Goal: Information Seeking & Learning: Learn about a topic

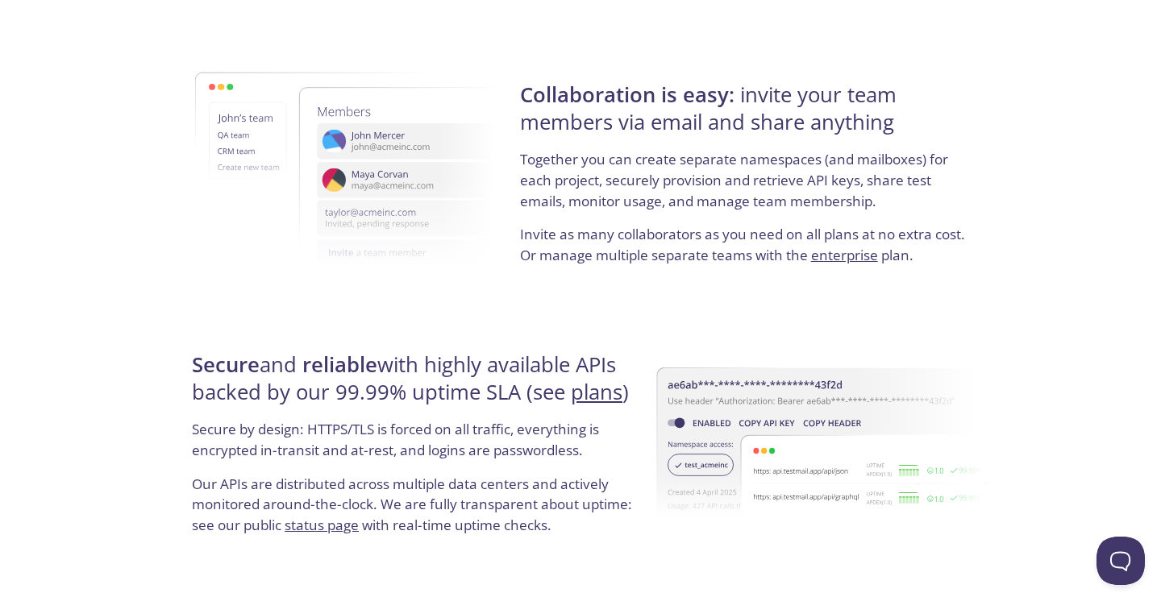
scroll to position [2818, 0]
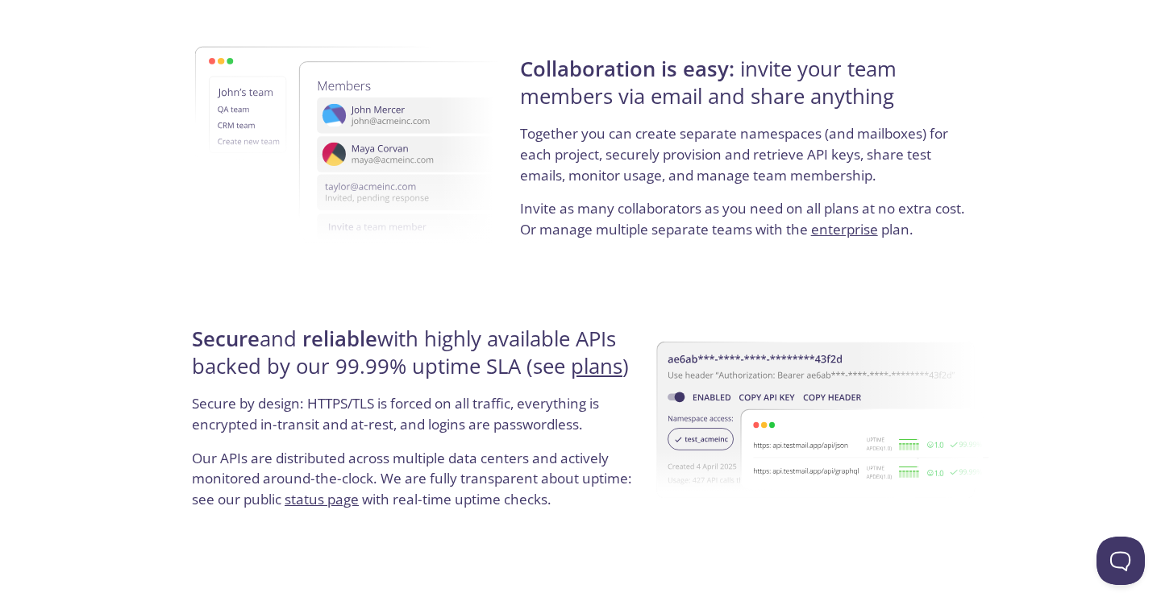
click at [659, 69] on strong "Collaboration is easy:" at bounding box center [627, 69] width 214 height 28
click at [508, 76] on img at bounding box center [379, 145] width 368 height 287
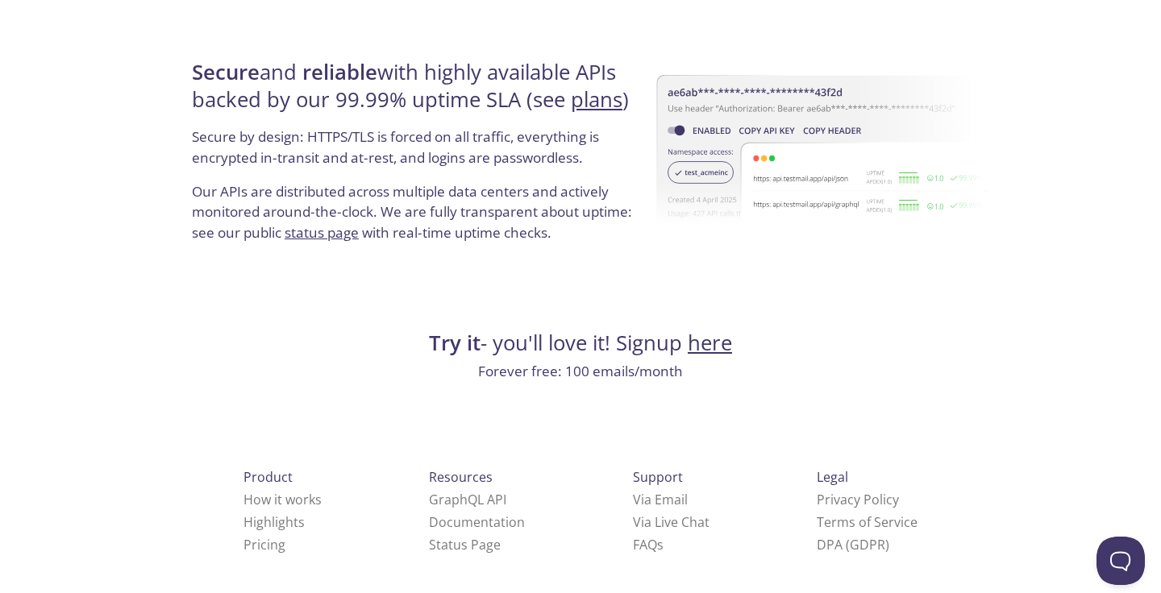
scroll to position [3084, 0]
click at [243, 538] on link "Pricing" at bounding box center [264, 546] width 42 height 18
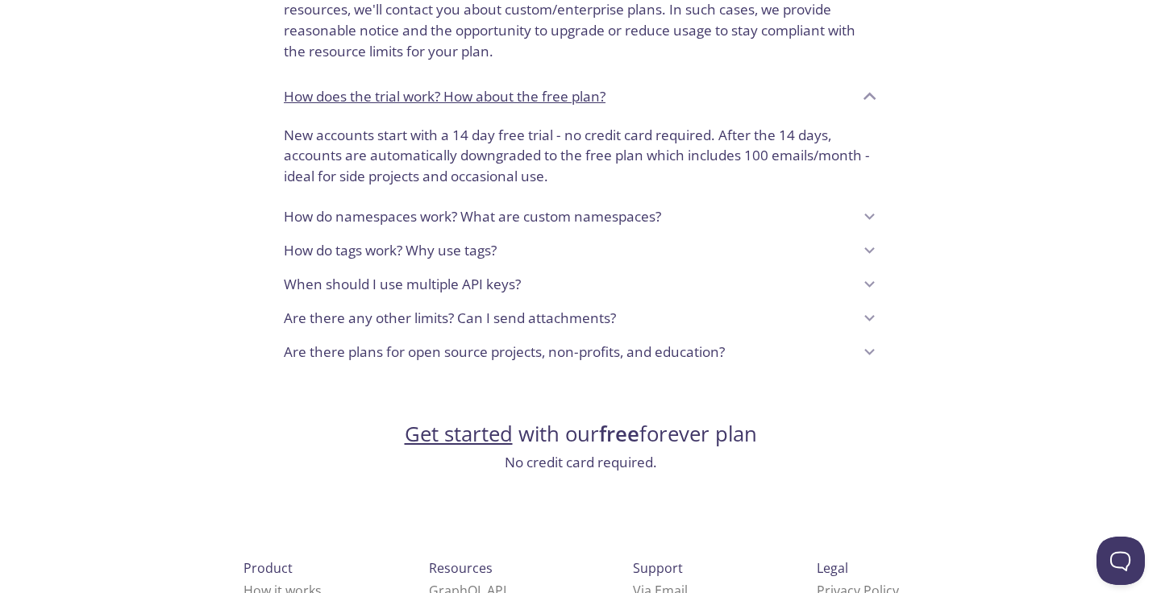
scroll to position [1285, 0]
click at [870, 206] on icon at bounding box center [869, 216] width 21 height 21
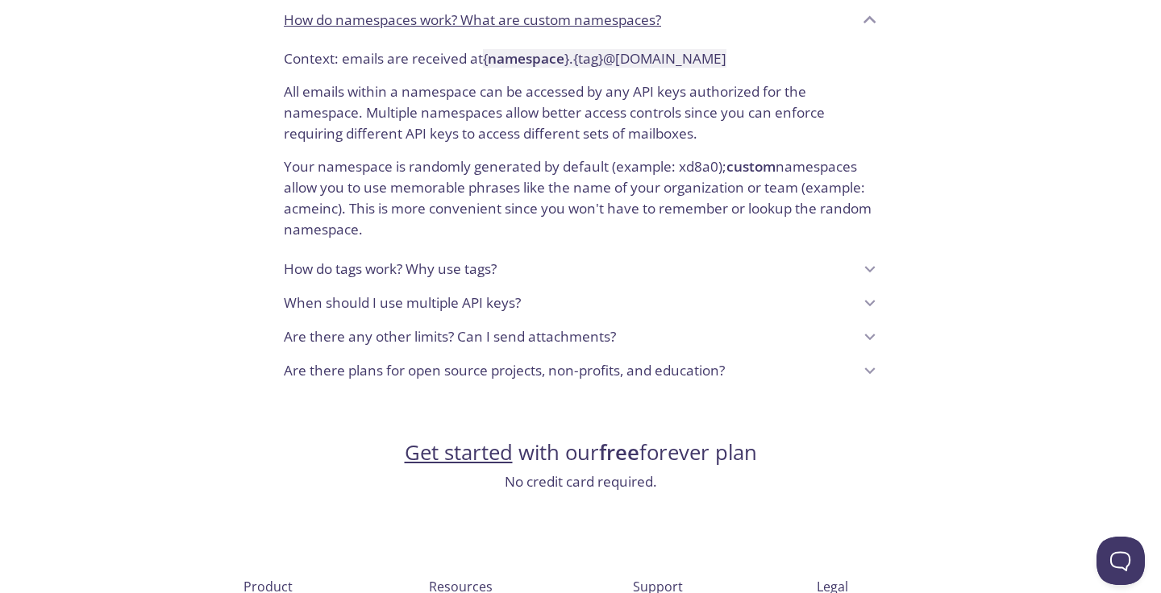
scroll to position [1487, 0]
click at [691, 254] on div "How do tags work? Why use tags?" at bounding box center [568, 267] width 569 height 27
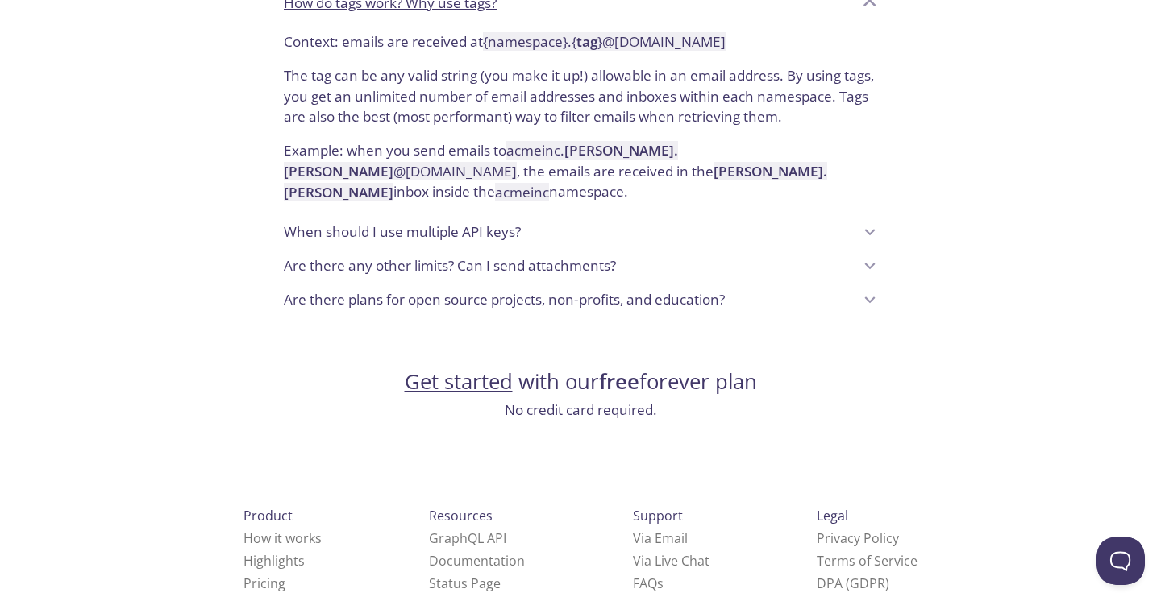
scroll to position [1760, 0]
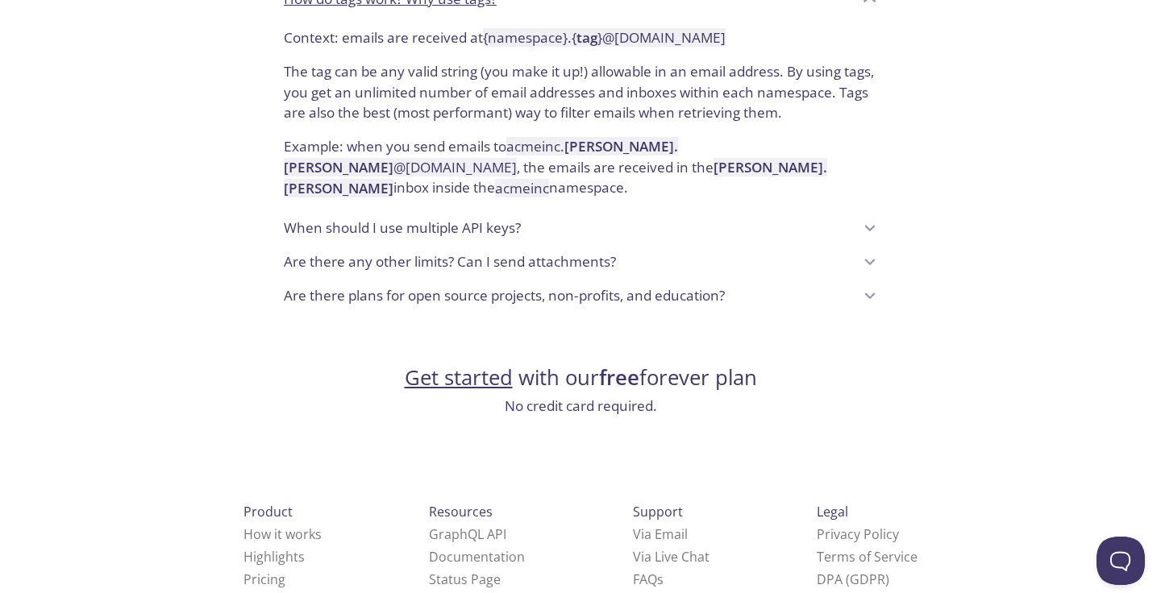
click at [417, 218] on p "When should I use multiple API keys?" at bounding box center [402, 228] width 237 height 21
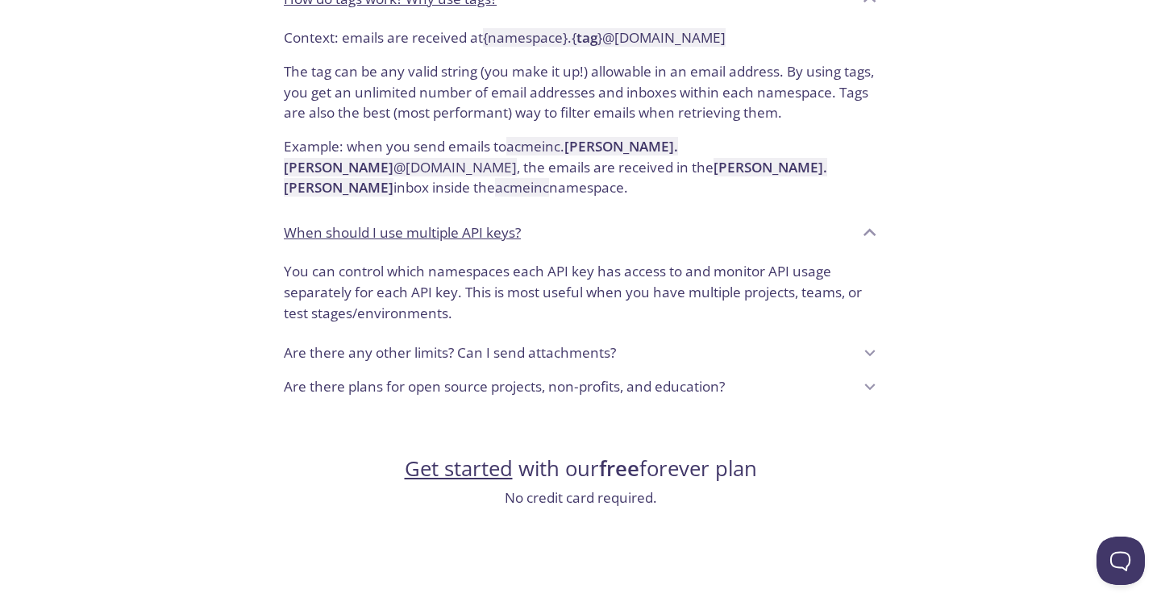
click at [344, 343] on p "Are there any other limits? Can I send attachments?" at bounding box center [450, 353] width 332 height 21
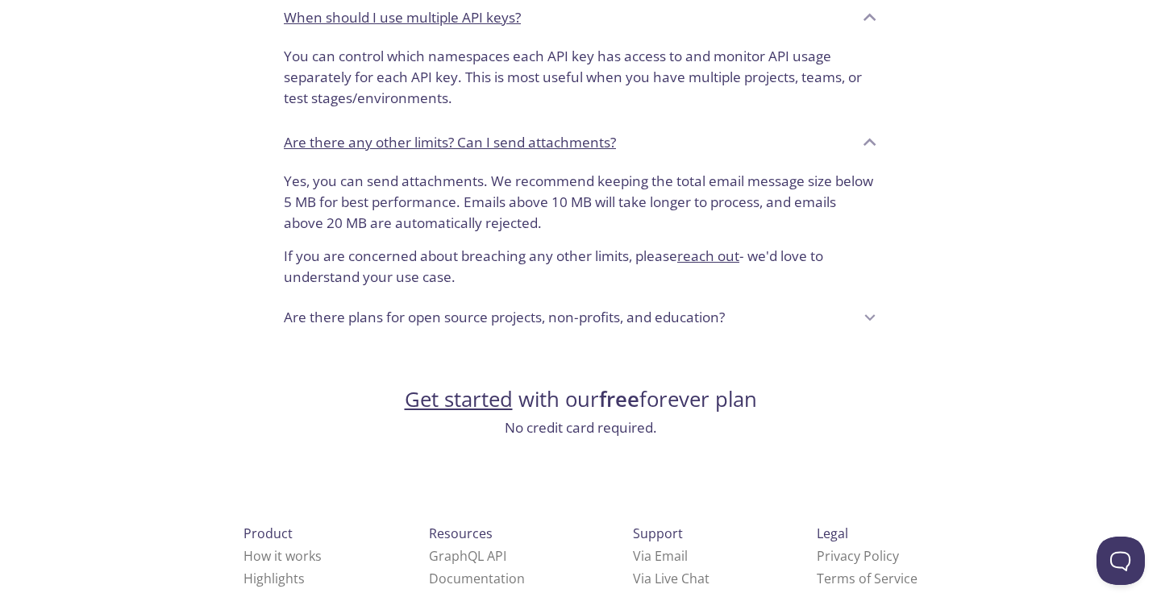
scroll to position [1975, 0]
click at [333, 308] on p "Are there plans for open source projects, non-profits, and education?" at bounding box center [504, 318] width 441 height 21
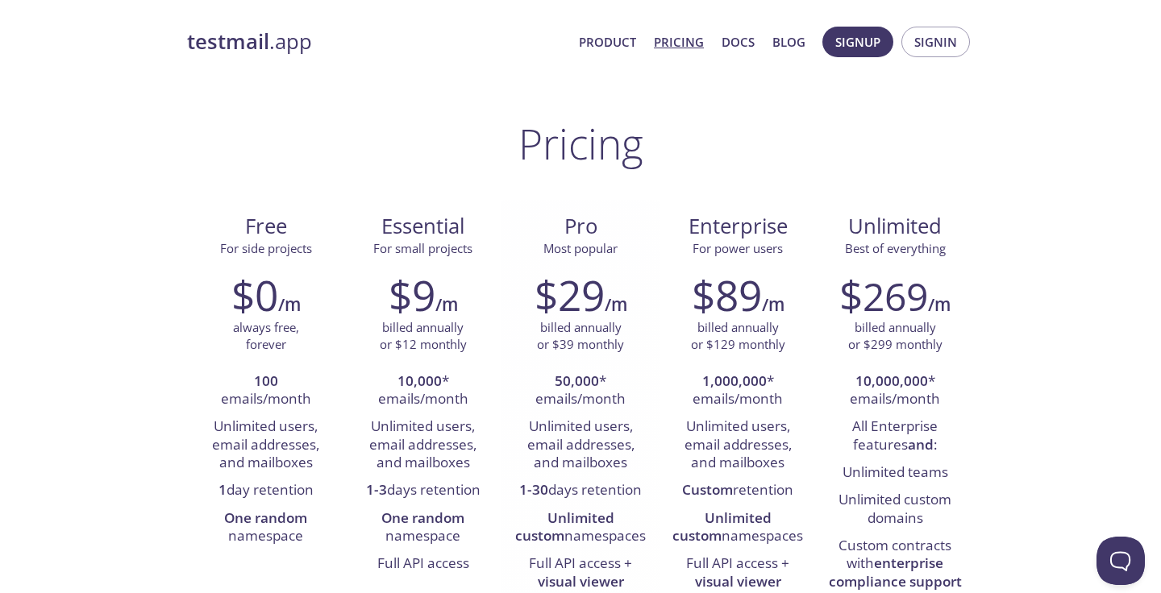
scroll to position [0, 0]
click at [611, 42] on link "Product" at bounding box center [607, 41] width 57 height 21
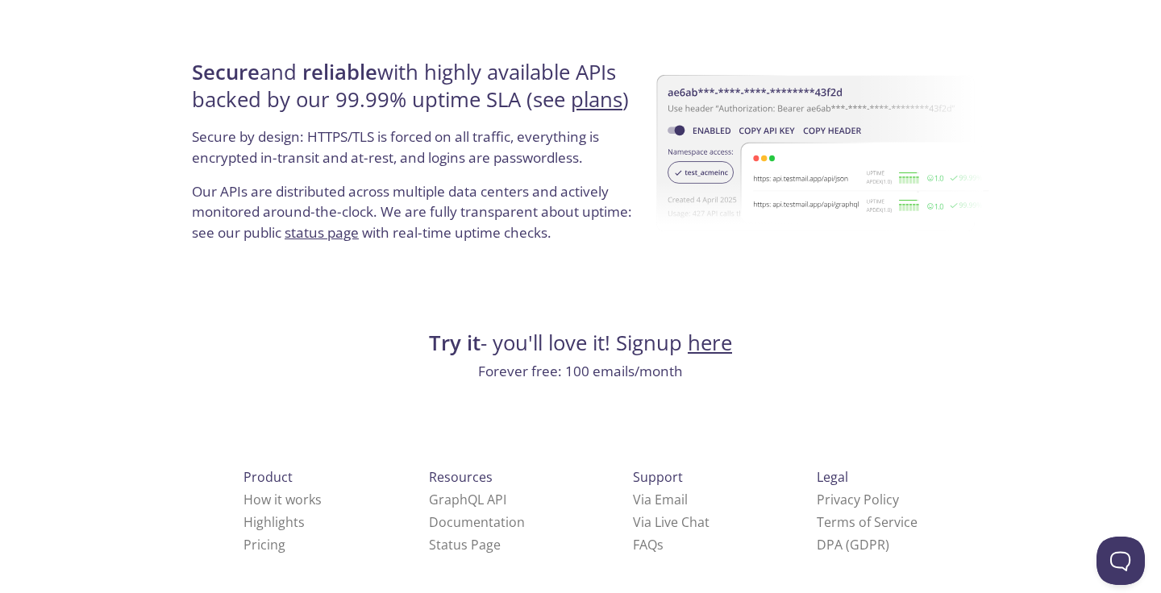
scroll to position [3084, 0]
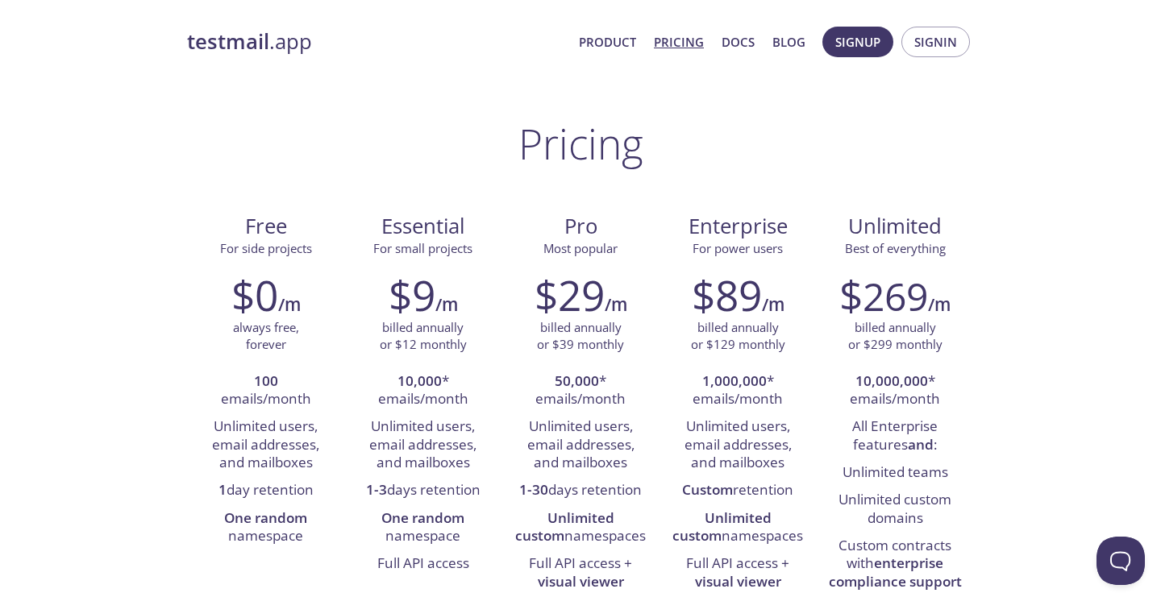
scroll to position [3084, 0]
